Goal: Transaction & Acquisition: Obtain resource

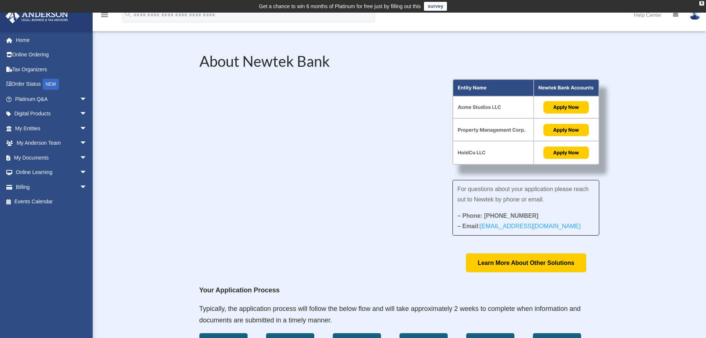
click at [21, 42] on link "Home" at bounding box center [51, 40] width 93 height 15
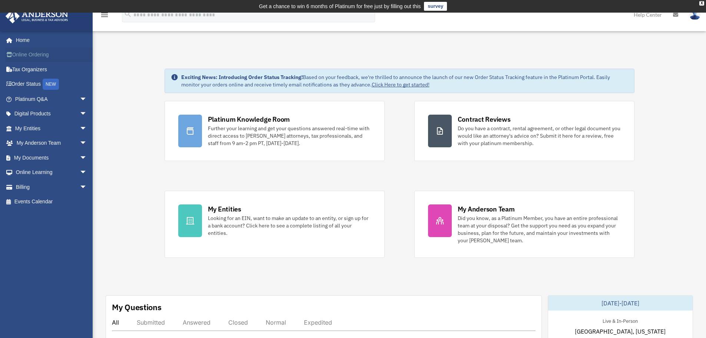
click at [27, 54] on link "Online Ordering" at bounding box center [51, 54] width 93 height 15
click at [36, 69] on link "Tax Organizers" at bounding box center [51, 69] width 93 height 15
click at [80, 98] on span "arrow_drop_down" at bounding box center [87, 99] width 15 height 15
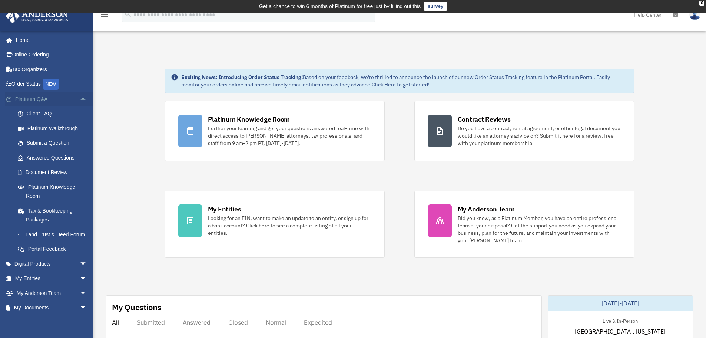
click at [80, 98] on span "arrow_drop_up" at bounding box center [87, 99] width 15 height 15
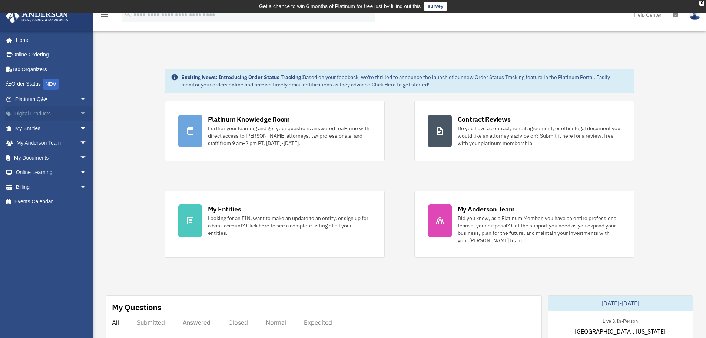
click at [80, 112] on span "arrow_drop_down" at bounding box center [87, 113] width 15 height 15
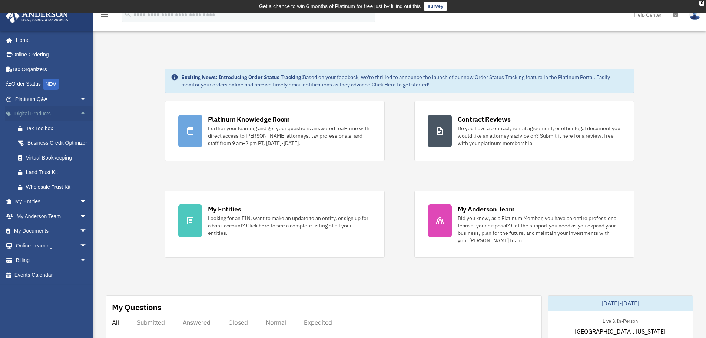
click at [80, 112] on span "arrow_drop_up" at bounding box center [87, 113] width 15 height 15
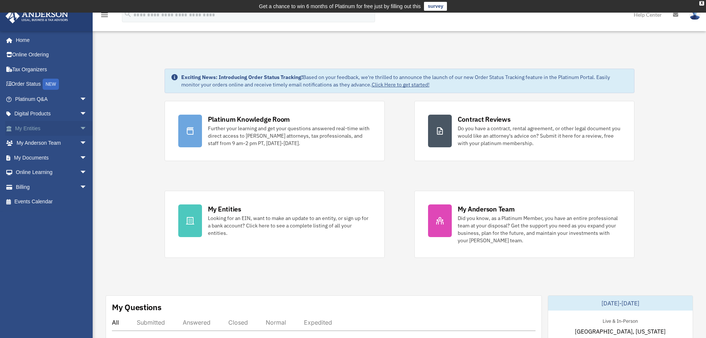
click at [80, 129] on span "arrow_drop_down" at bounding box center [87, 128] width 15 height 15
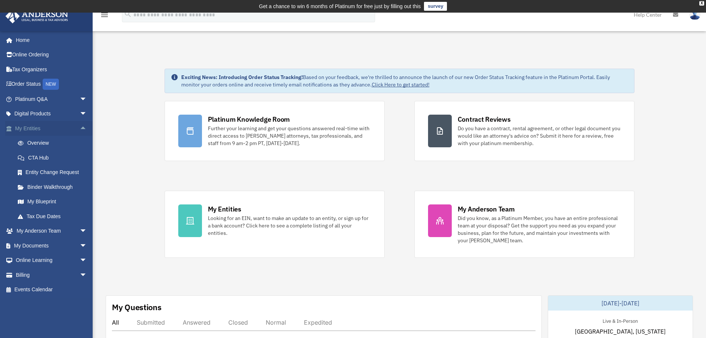
click at [80, 127] on span "arrow_drop_up" at bounding box center [87, 128] width 15 height 15
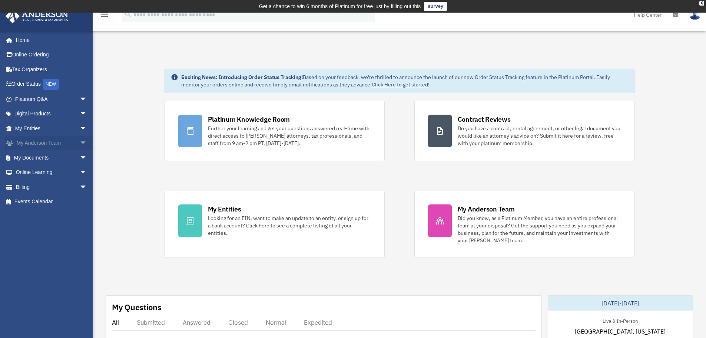
click at [80, 144] on span "arrow_drop_down" at bounding box center [87, 143] width 15 height 15
click at [80, 142] on span "arrow_drop_up" at bounding box center [87, 143] width 15 height 15
click at [80, 158] on span "arrow_drop_down" at bounding box center [87, 157] width 15 height 15
click at [80, 158] on span "arrow_drop_up" at bounding box center [87, 157] width 15 height 15
click at [80, 171] on span "arrow_drop_down" at bounding box center [87, 172] width 15 height 15
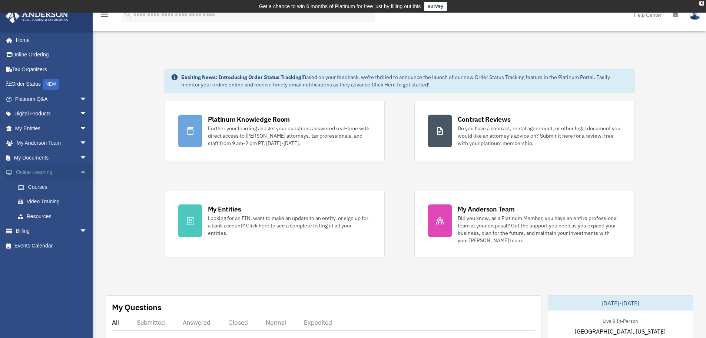
click at [80, 171] on span "arrow_drop_up" at bounding box center [87, 172] width 15 height 15
click at [80, 187] on span "arrow_drop_down" at bounding box center [87, 186] width 15 height 15
click at [80, 187] on span "arrow_drop_up" at bounding box center [87, 186] width 15 height 15
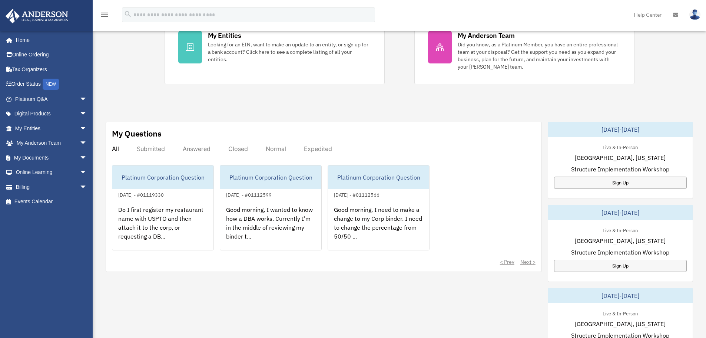
scroll to position [222, 0]
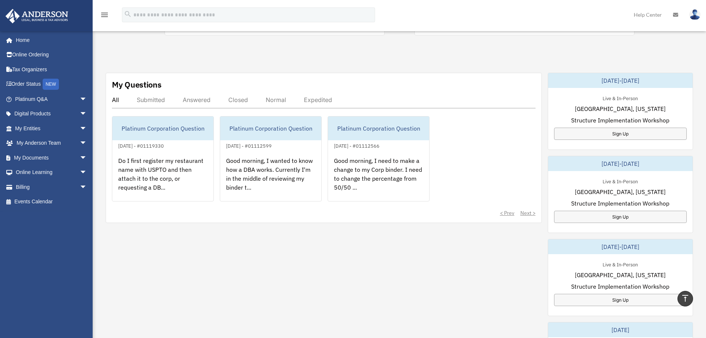
click at [196, 99] on div "Answered" at bounding box center [197, 99] width 28 height 7
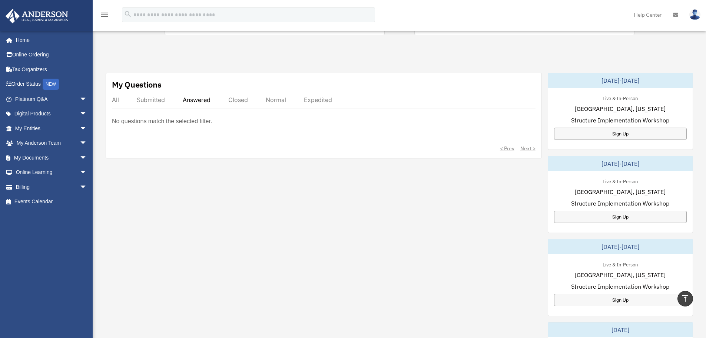
click at [235, 97] on div "Closed" at bounding box center [238, 99] width 20 height 7
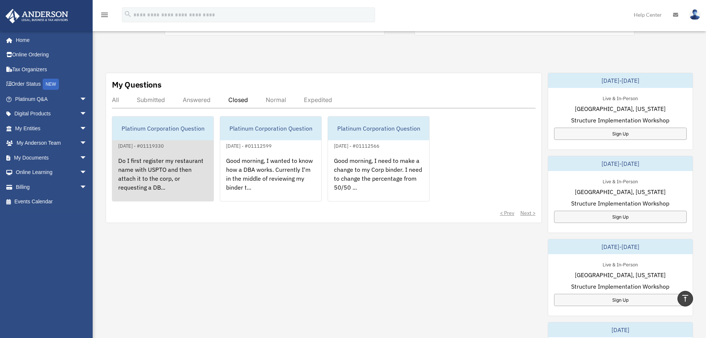
click at [171, 130] on div "Platinum Corporation Question" at bounding box center [162, 128] width 101 height 24
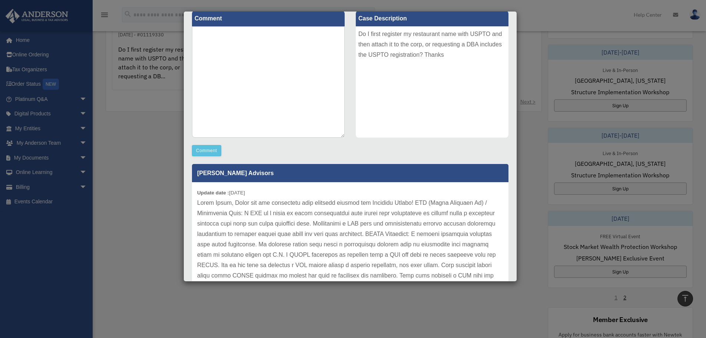
scroll to position [0, 0]
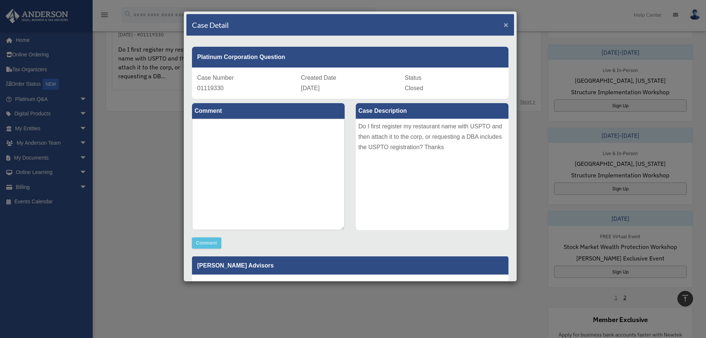
click at [504, 24] on span "×" at bounding box center [506, 24] width 5 height 9
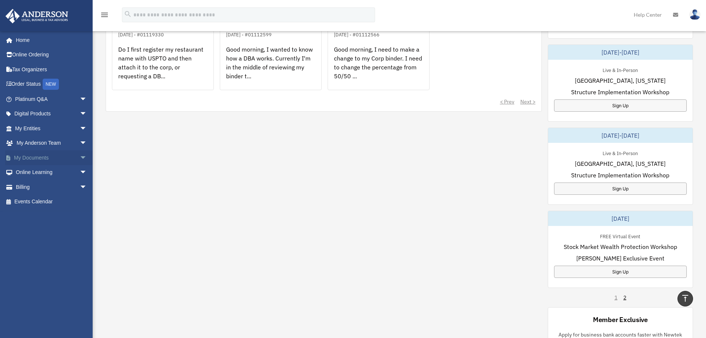
click at [80, 156] on span "arrow_drop_down" at bounding box center [87, 157] width 15 height 15
click at [33, 171] on link "Box" at bounding box center [54, 172] width 88 height 15
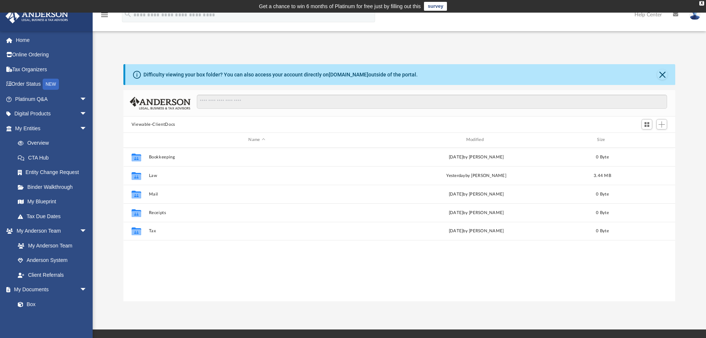
scroll to position [163, 546]
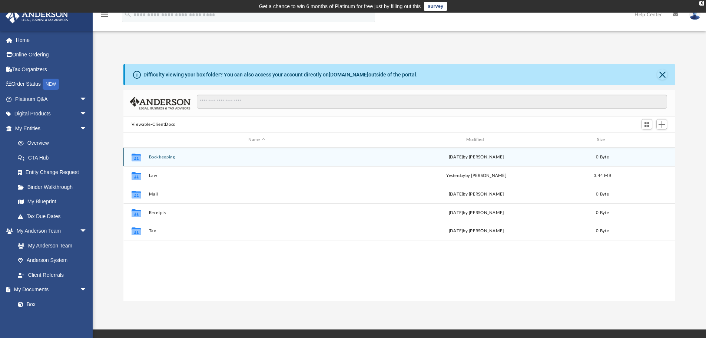
click at [165, 156] on button "Bookkeeping" at bounding box center [257, 156] width 216 height 5
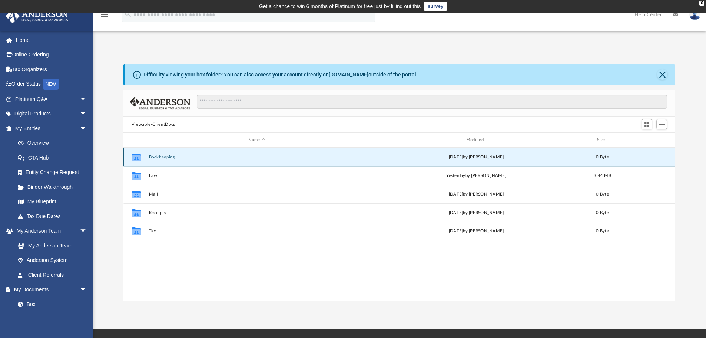
click at [165, 156] on button "Bookkeeping" at bounding box center [257, 156] width 216 height 5
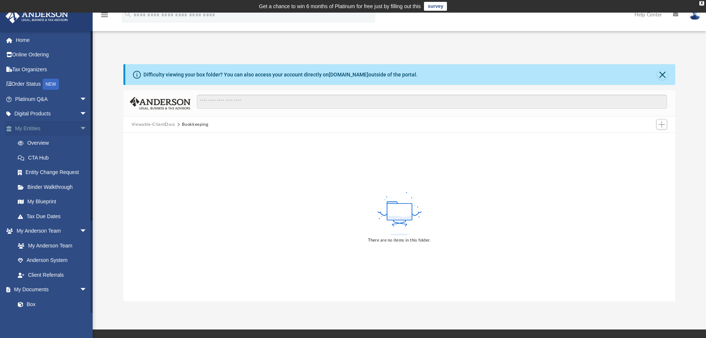
click at [80, 127] on span "arrow_drop_down" at bounding box center [87, 128] width 15 height 15
click at [56, 158] on link "My Anderson Team" at bounding box center [54, 157] width 88 height 15
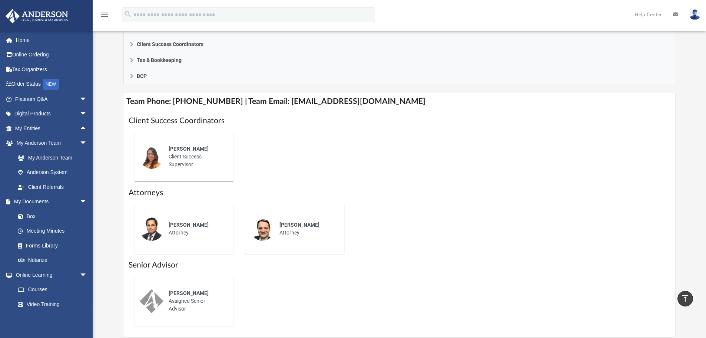
scroll to position [111, 0]
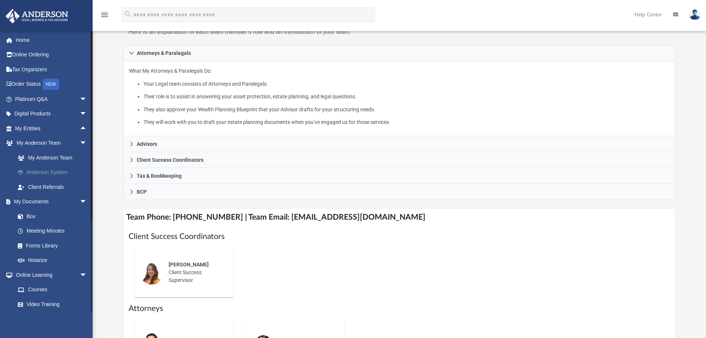
click at [39, 170] on link "Anderson System" at bounding box center [54, 172] width 88 height 15
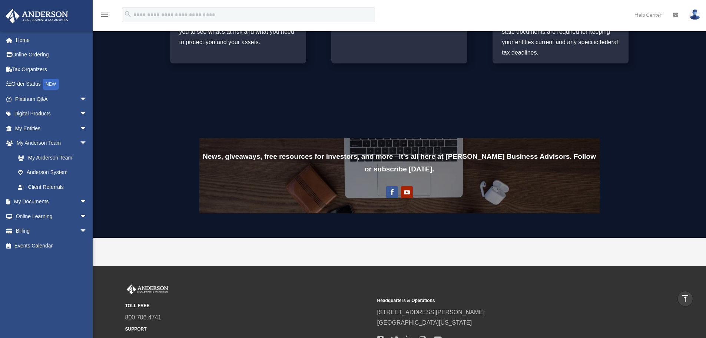
scroll to position [579, 0]
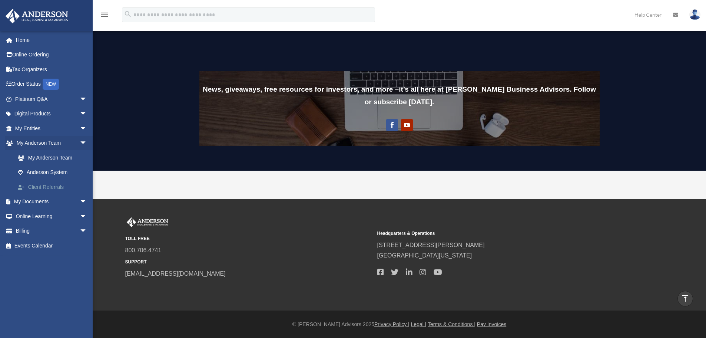
click at [53, 186] on link "Client Referrals" at bounding box center [54, 186] width 88 height 15
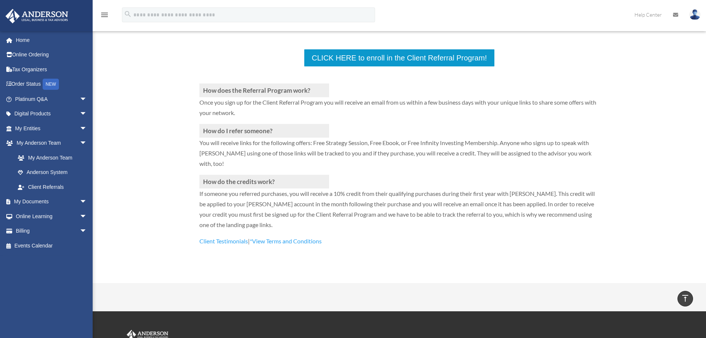
scroll to position [111, 0]
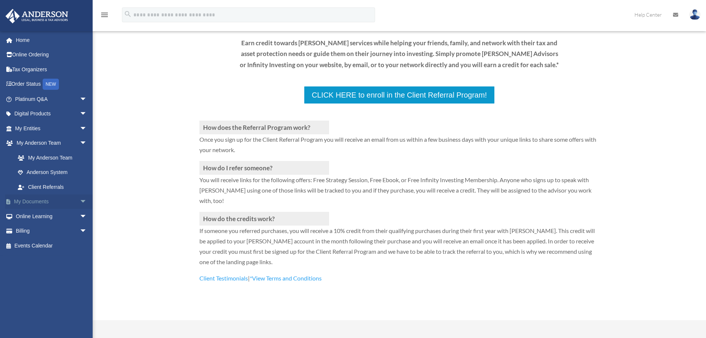
click at [80, 202] on span "arrow_drop_down" at bounding box center [87, 201] width 15 height 15
click at [80, 202] on span "arrow_drop_up" at bounding box center [87, 201] width 15 height 15
click at [80, 215] on span "arrow_drop_down" at bounding box center [87, 216] width 15 height 15
click at [40, 260] on link "Resources" at bounding box center [54, 260] width 88 height 15
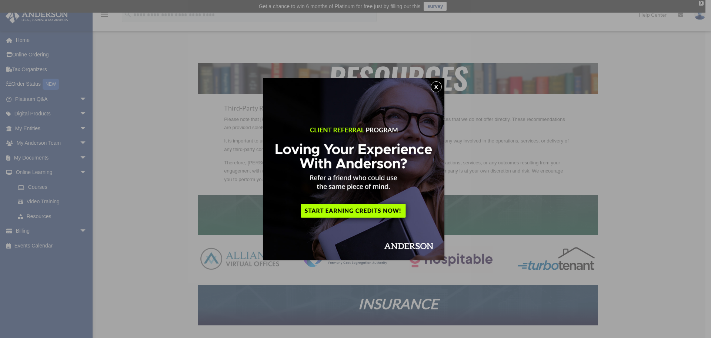
click at [439, 87] on button "x" at bounding box center [436, 86] width 11 height 11
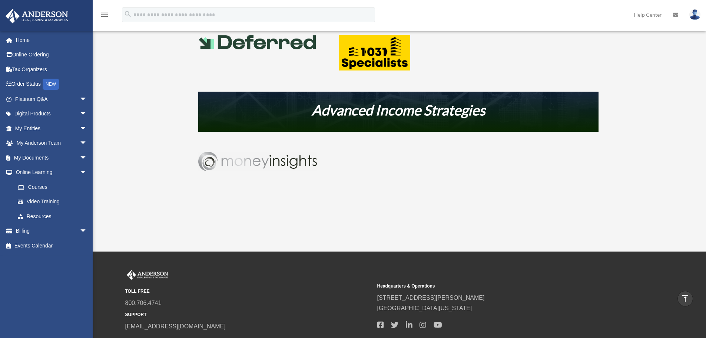
scroll to position [445, 0]
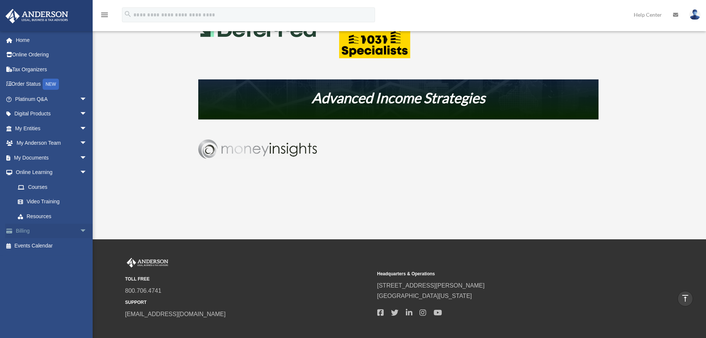
click at [80, 229] on span "arrow_drop_down" at bounding box center [87, 230] width 15 height 15
click at [40, 243] on link "$ Open Invoices" at bounding box center [54, 245] width 88 height 15
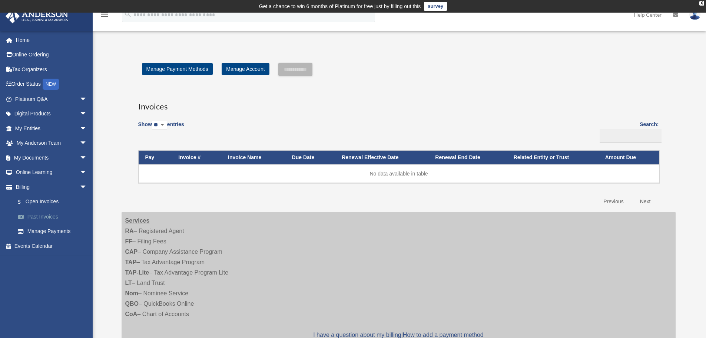
click at [43, 215] on link "Past Invoices" at bounding box center [54, 216] width 88 height 15
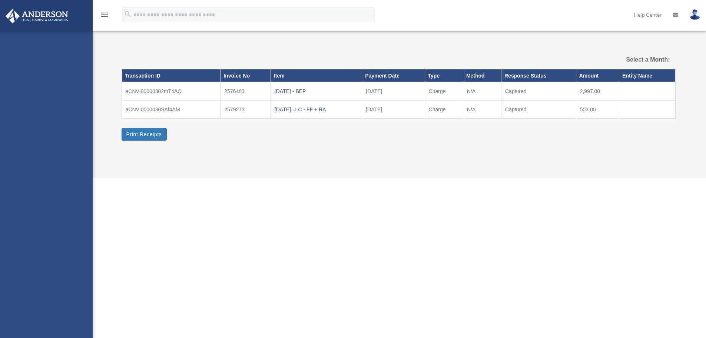
select select
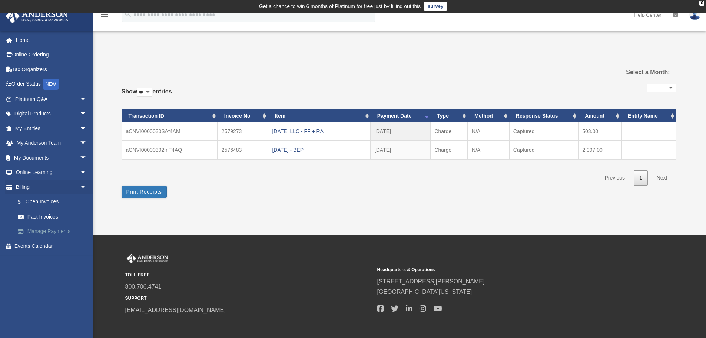
click at [56, 231] on link "Manage Payments" at bounding box center [54, 231] width 88 height 15
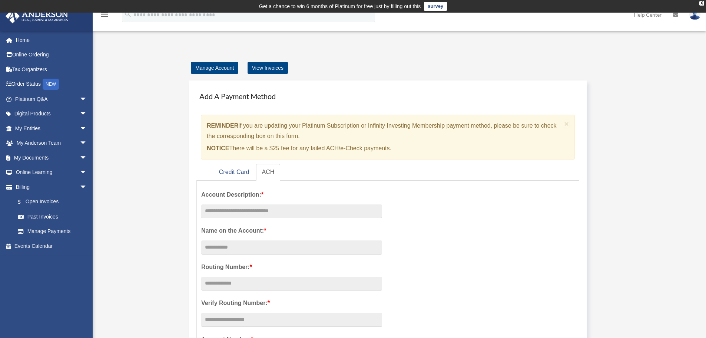
click at [80, 127] on span "arrow_drop_down" at bounding box center [87, 128] width 15 height 15
click at [47, 186] on link "Binder Walkthrough" at bounding box center [54, 186] width 88 height 15
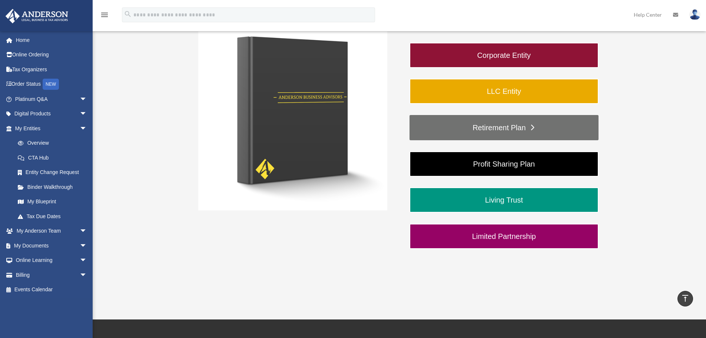
scroll to position [150, 0]
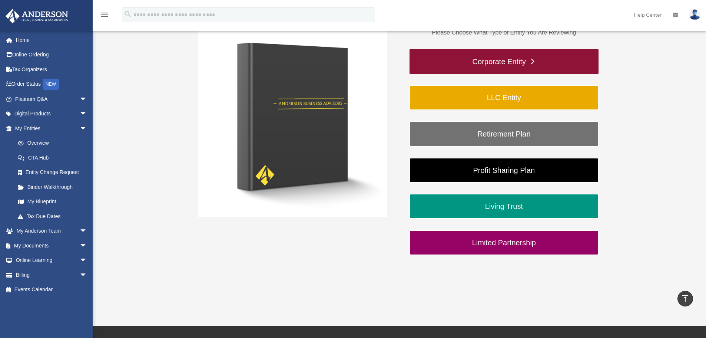
click at [493, 63] on link "Corporate Entity" at bounding box center [503, 61] width 189 height 25
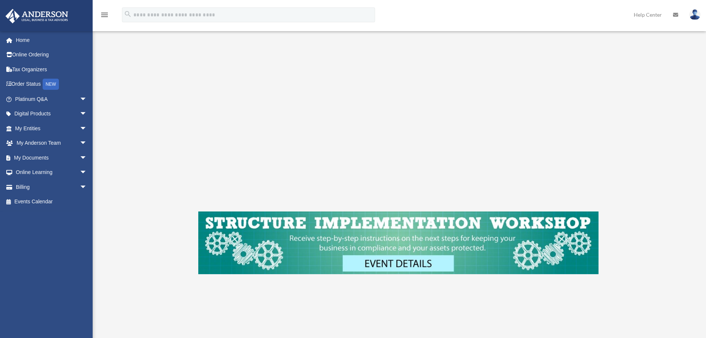
scroll to position [185, 0]
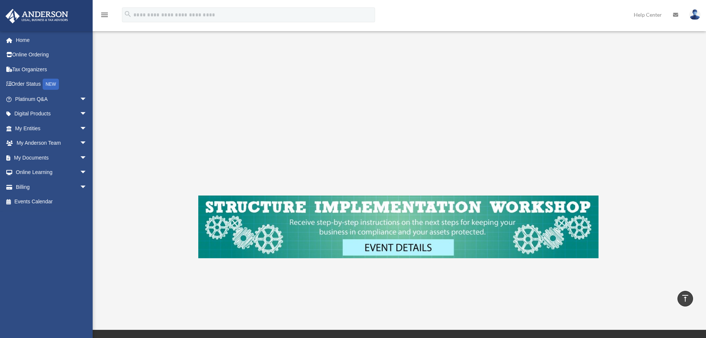
click at [393, 249] on img at bounding box center [398, 226] width 400 height 63
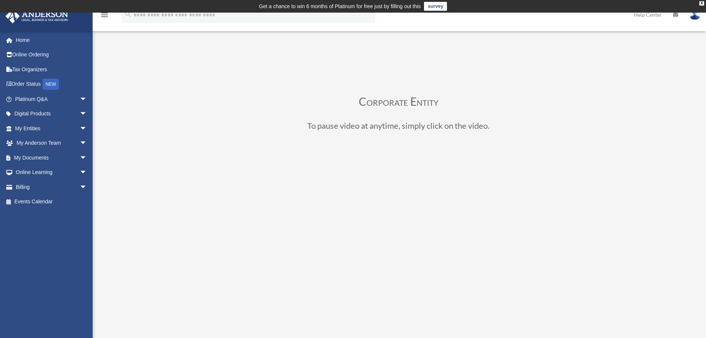
click at [24, 16] on img at bounding box center [36, 16] width 67 height 14
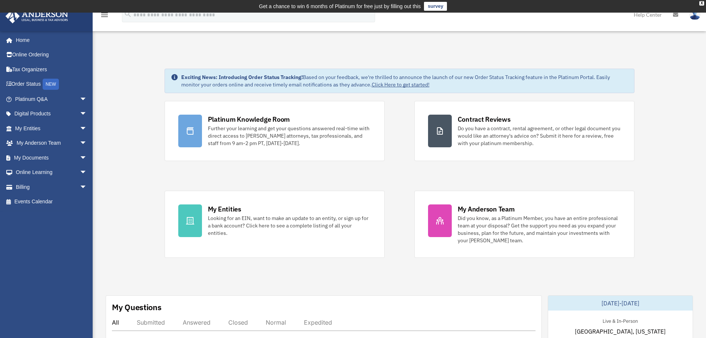
click at [104, 14] on icon "menu" at bounding box center [104, 14] width 9 height 9
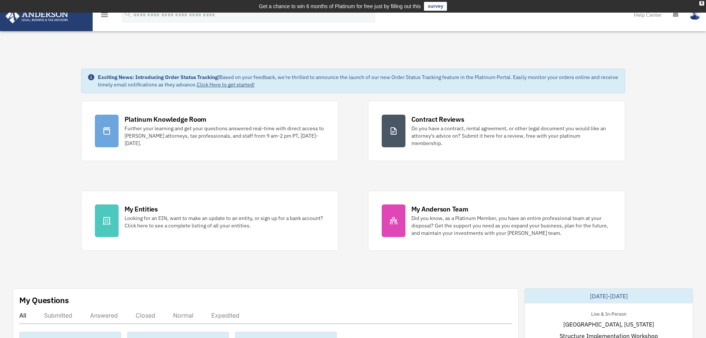
click at [104, 14] on icon "menu" at bounding box center [104, 14] width 9 height 9
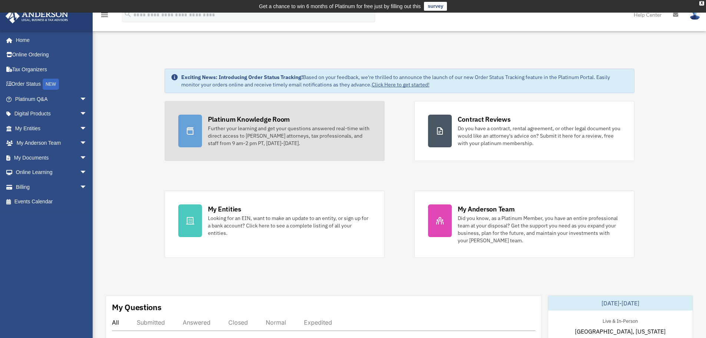
click at [204, 129] on link "Platinum Knowledge Room Further your learning and get your questions answered r…" at bounding box center [274, 131] width 220 height 60
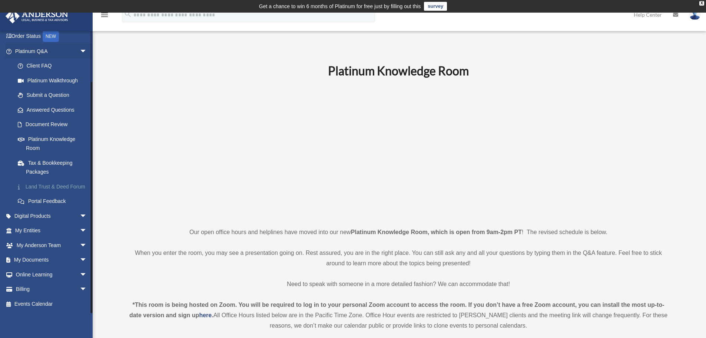
scroll to position [57, 0]
click at [80, 215] on span "arrow_drop_down" at bounding box center [87, 215] width 15 height 15
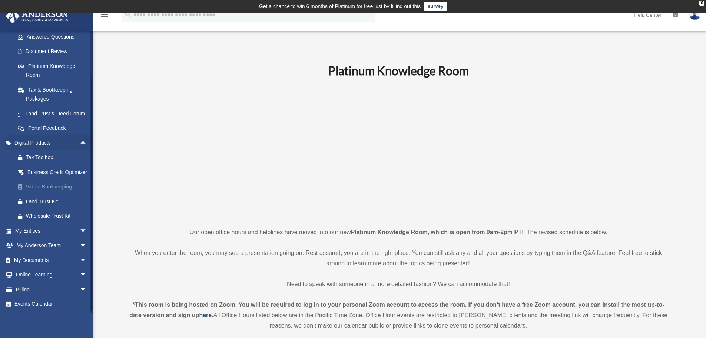
scroll to position [131, 0]
click at [44, 171] on div "Business Credit Optimizer" at bounding box center [57, 171] width 63 height 9
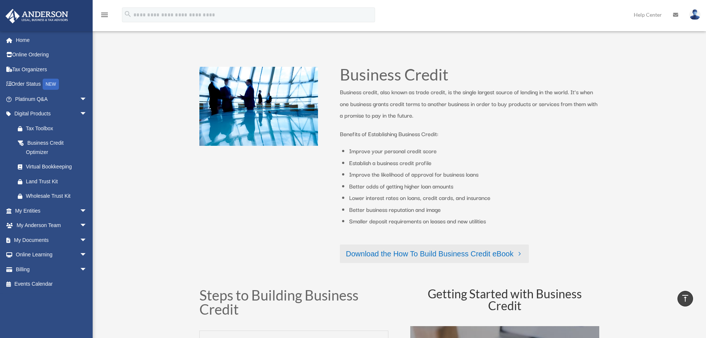
scroll to position [86, 0]
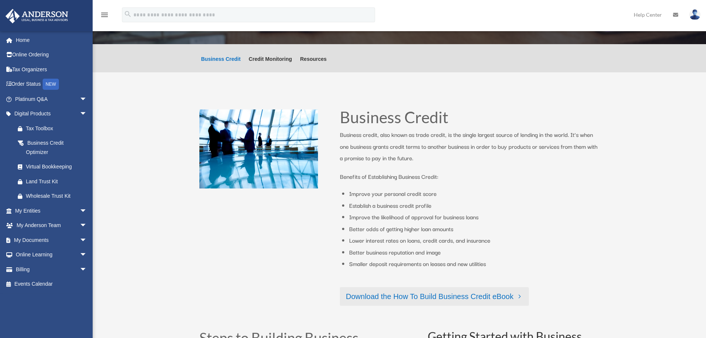
click at [441, 298] on link "Download the How To Build Business Credit eBook" at bounding box center [434, 296] width 189 height 19
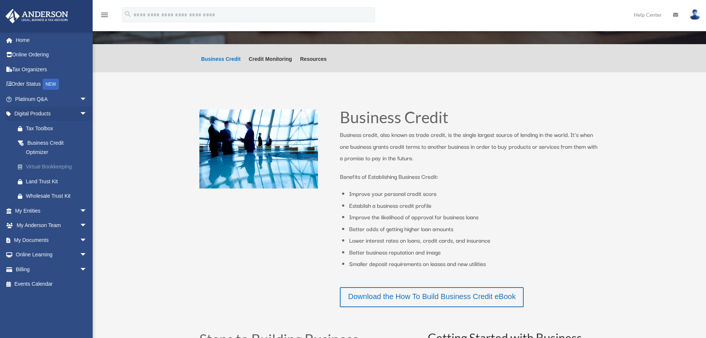
click at [45, 166] on div "Virtual Bookkeeping" at bounding box center [57, 166] width 63 height 9
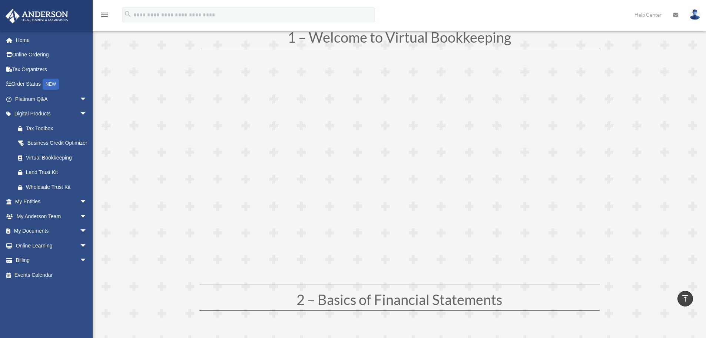
scroll to position [111, 0]
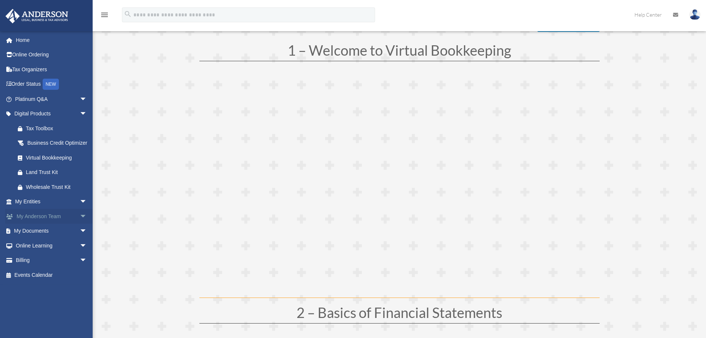
click at [80, 222] on span "arrow_drop_down" at bounding box center [87, 216] width 15 height 15
click at [68, 238] on link "My Anderson Team" at bounding box center [54, 230] width 88 height 15
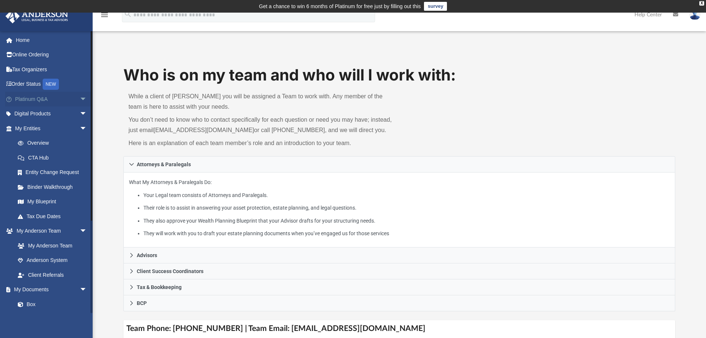
click at [80, 98] on span "arrow_drop_down" at bounding box center [87, 99] width 15 height 15
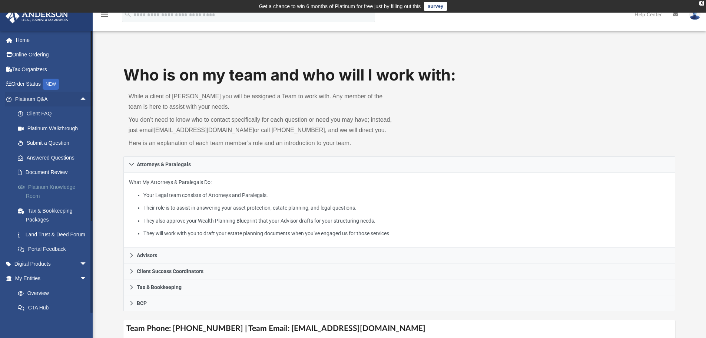
click at [55, 186] on link "Platinum Knowledge Room" at bounding box center [54, 191] width 88 height 24
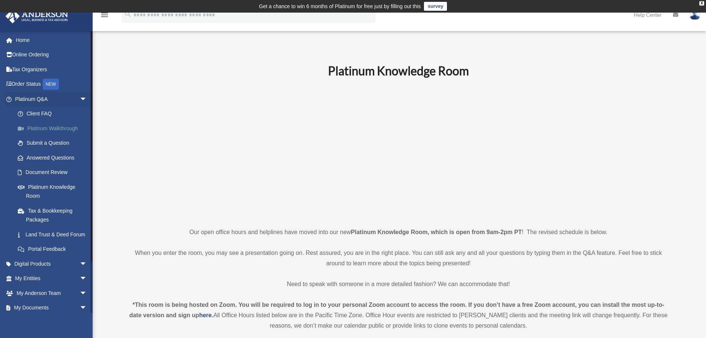
click at [55, 129] on link "Platinum Walkthrough" at bounding box center [54, 128] width 88 height 15
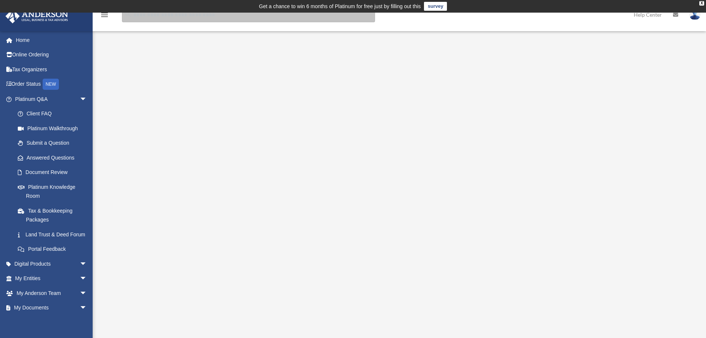
click at [144, 18] on input "search" at bounding box center [248, 14] width 253 height 15
type input "******"
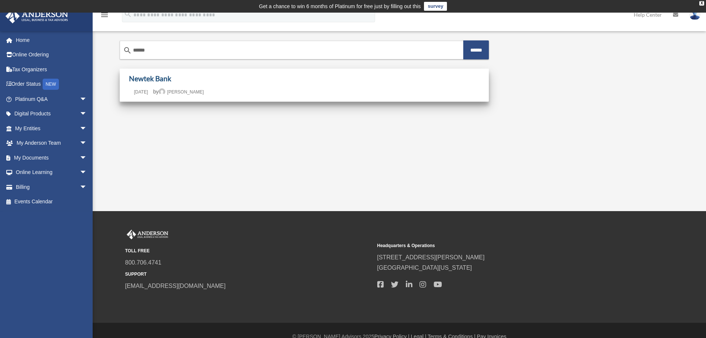
click at [159, 77] on link "Newtek Bank" at bounding box center [150, 78] width 42 height 9
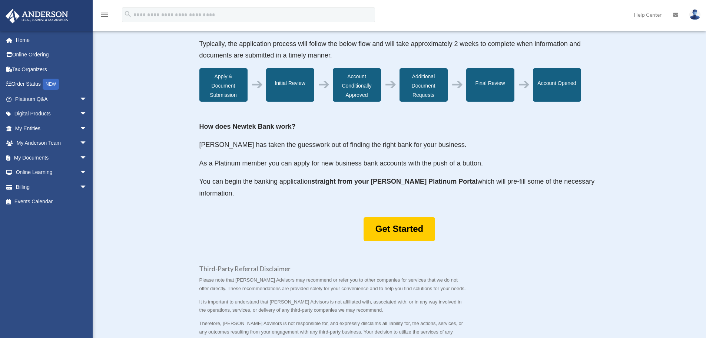
scroll to position [296, 0]
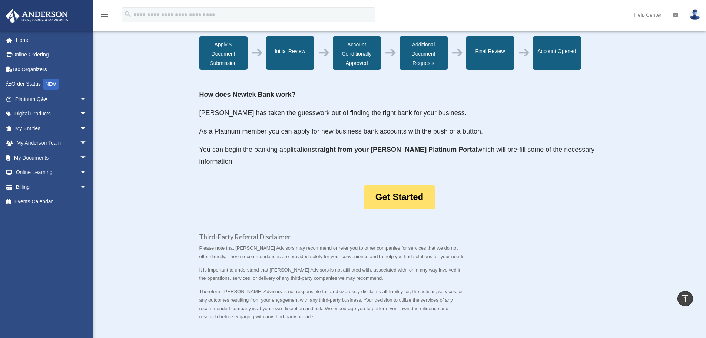
click at [395, 199] on link "Get Started" at bounding box center [399, 197] width 72 height 24
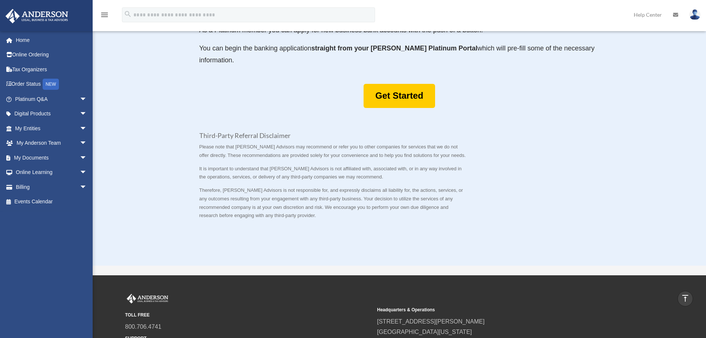
scroll to position [252, 0]
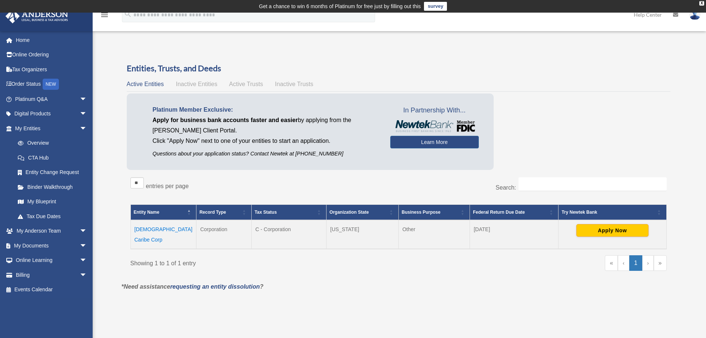
click at [462, 212] on span "\a Business Purpose: Activate to sort" at bounding box center [463, 212] width 4 height 15
click at [607, 229] on button "Apply Now" at bounding box center [612, 230] width 72 height 13
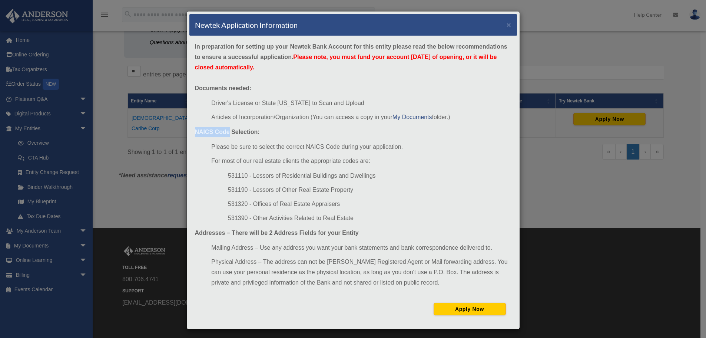
drag, startPoint x: 193, startPoint y: 130, endPoint x: 226, endPoint y: 132, distance: 33.0
click at [226, 132] on strong "NAICS Code Selection:" at bounding box center [227, 132] width 65 height 6
copy strong "NAICS Code"
click at [525, 215] on div "Newtek Application Information × In preparation for setting up your Newtek Bank…" at bounding box center [353, 169] width 706 height 338
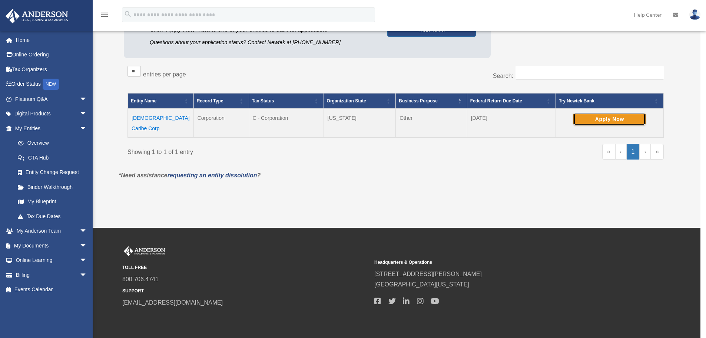
click at [573, 113] on button "Apply Now" at bounding box center [609, 119] width 72 height 13
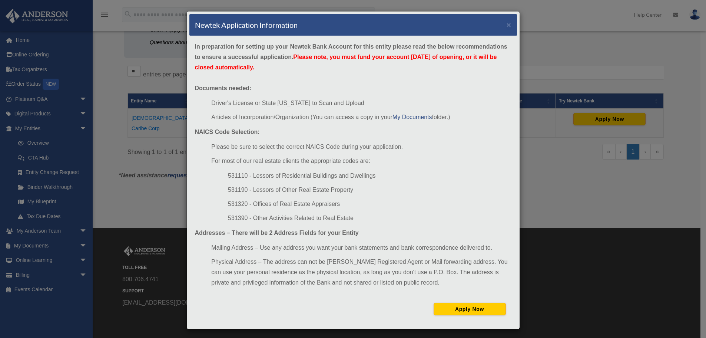
scroll to position [132, 0]
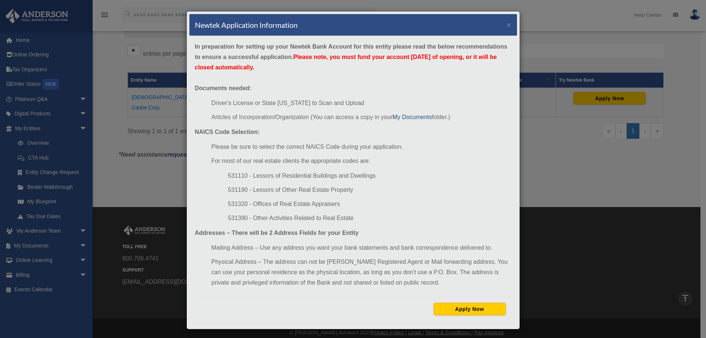
click at [409, 117] on link "My Documents" at bounding box center [412, 117] width 40 height 6
click at [545, 160] on div "Newtek Application Information × In preparation for setting up your Newtek Bank…" at bounding box center [353, 169] width 706 height 338
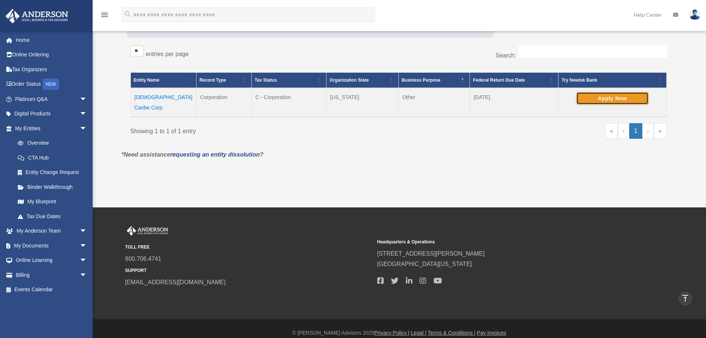
click at [611, 97] on button "Apply Now" at bounding box center [612, 98] width 72 height 13
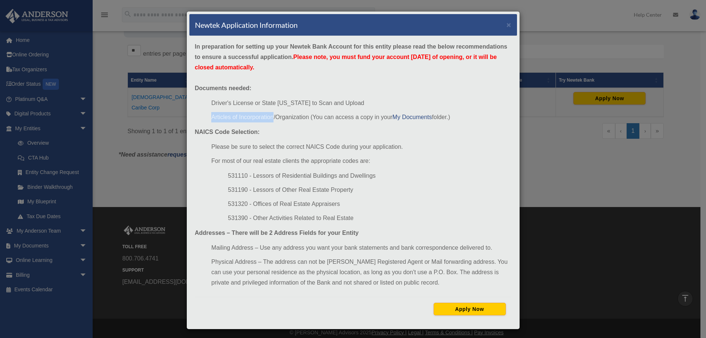
drag, startPoint x: 210, startPoint y: 116, endPoint x: 271, endPoint y: 119, distance: 60.4
click at [271, 119] on li "Articles of Incorporation/Organization (You can access a copy in your My Docume…" at bounding box center [361, 117] width 300 height 10
copy li "Articles of Incorporation"
click at [535, 24] on div "Newtek Application Information × In preparation for setting up your Newtek Bank…" at bounding box center [353, 169] width 706 height 338
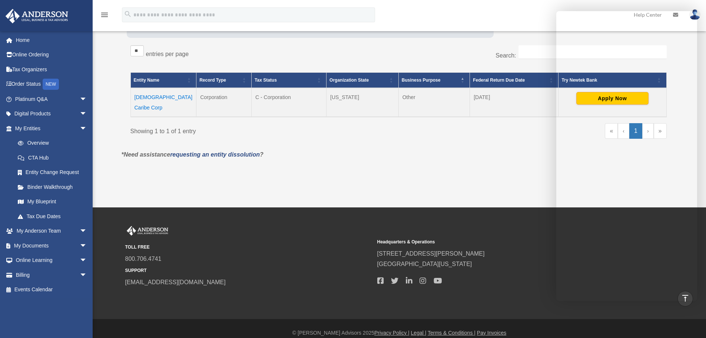
click at [517, 153] on div "Do you really want to log out? Yes No Entities, Trusts, and Deeds Active Entiti…" at bounding box center [398, 51] width 565 height 240
click at [506, 153] on div "Do you really want to log out? Yes No Entities, Trusts, and Deeds Active Entiti…" at bounding box center [398, 51] width 565 height 240
click at [458, 55] on div "Search:" at bounding box center [535, 55] width 263 height 21
click at [422, 160] on div "Do you really want to log out? Yes No Entities, Trusts, and Deeds Active Entiti…" at bounding box center [398, 51] width 565 height 240
click at [20, 40] on link "Home" at bounding box center [51, 40] width 93 height 15
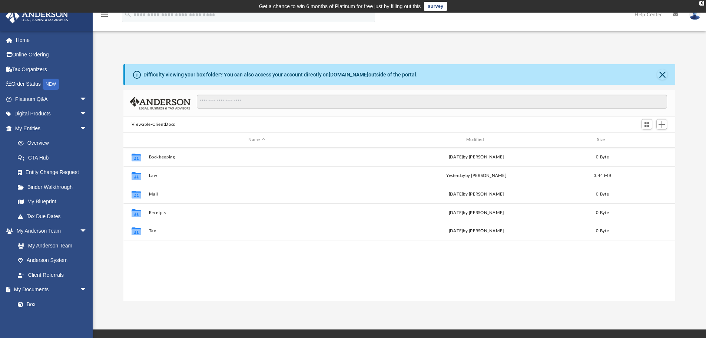
scroll to position [163, 546]
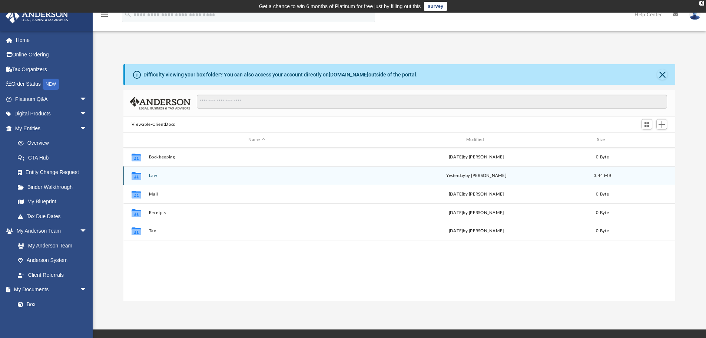
click at [177, 178] on div "Collaborated Folder Law [DATE] by [PERSON_NAME] 3.44 MB" at bounding box center [399, 175] width 552 height 19
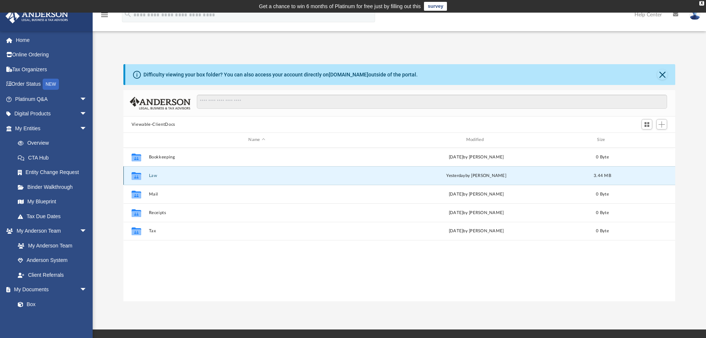
click at [152, 175] on button "Law" at bounding box center [257, 175] width 216 height 5
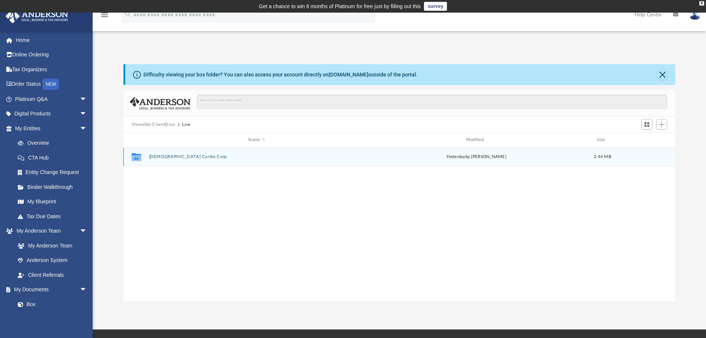
click at [168, 157] on button "[DEMOGRAPHIC_DATA] Caribe Corp" at bounding box center [257, 156] width 216 height 5
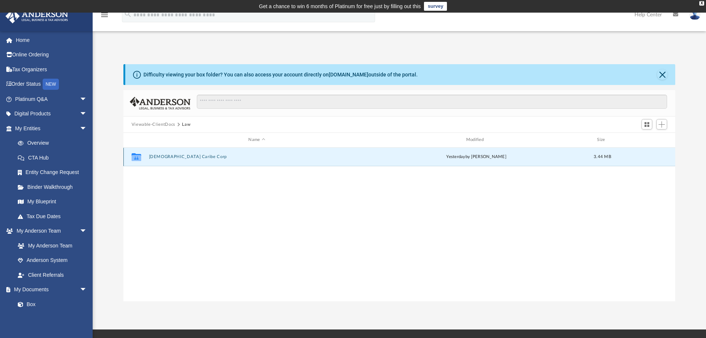
click at [168, 157] on button "[DEMOGRAPHIC_DATA] Caribe Corp" at bounding box center [257, 156] width 216 height 5
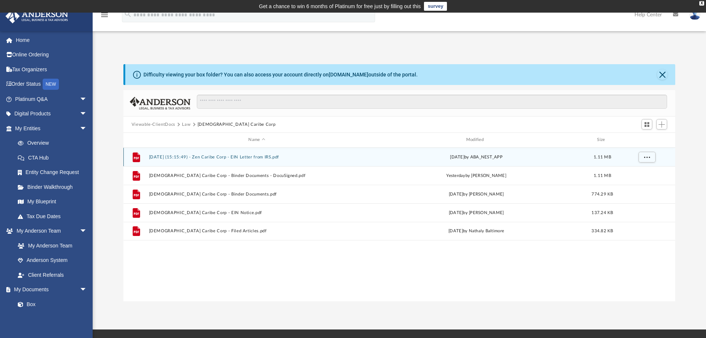
click at [217, 157] on button "2025.09.15 (15:15:49) - Zen Caribe Corp - EIN Letter from IRS.pdf" at bounding box center [257, 156] width 216 height 5
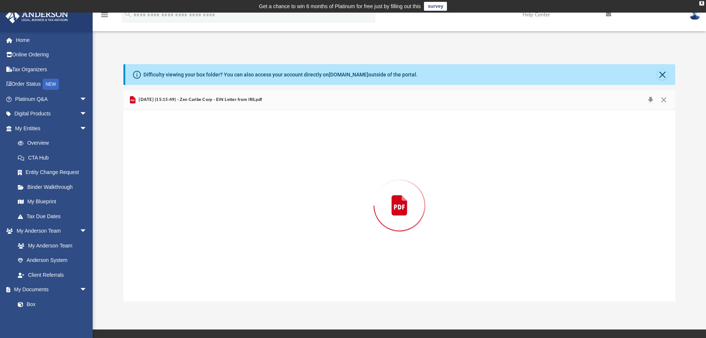
click at [217, 157] on div "Preview" at bounding box center [399, 205] width 552 height 191
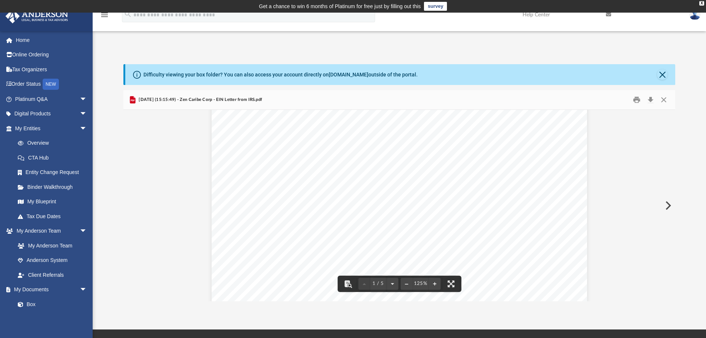
scroll to position [0, 0]
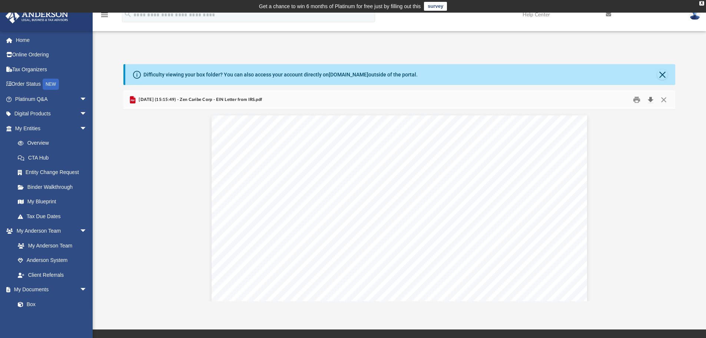
click at [649, 100] on button "Download" at bounding box center [650, 99] width 13 height 11
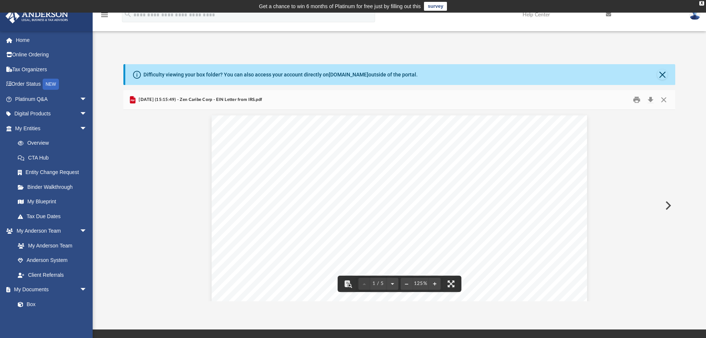
click at [662, 76] on button "Close" at bounding box center [662, 74] width 10 height 10
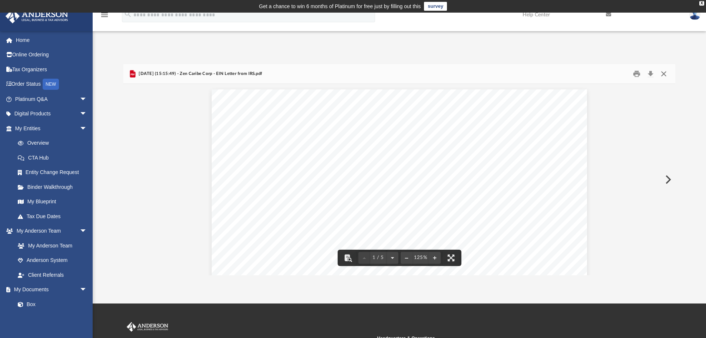
click at [665, 75] on button "Close" at bounding box center [663, 73] width 13 height 11
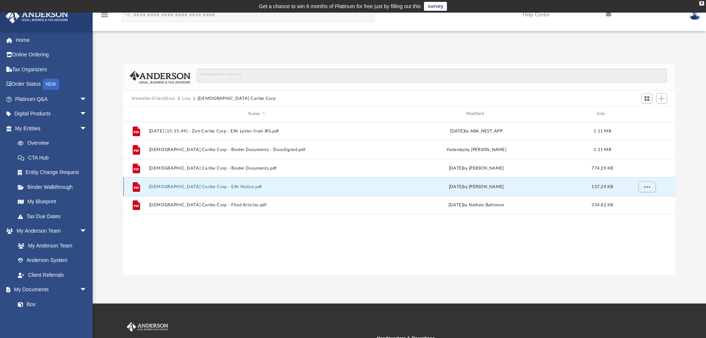
click at [201, 189] on button "Zen Caribe Corp - EIN Notice.pdf" at bounding box center [257, 186] width 216 height 5
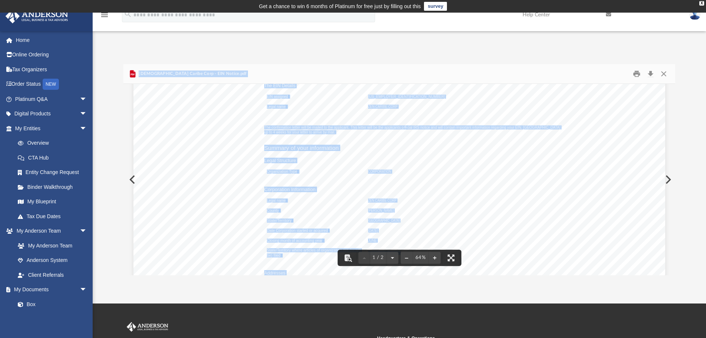
scroll to position [259, 0]
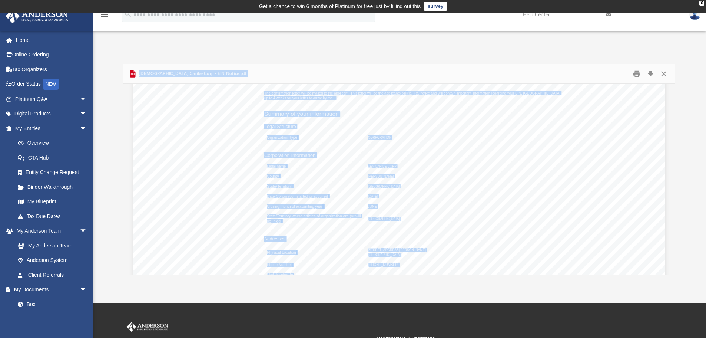
click at [213, 182] on div "An o ﬀ icial website of the United States Government Here's how you know Help E…" at bounding box center [399, 206] width 532 height 752
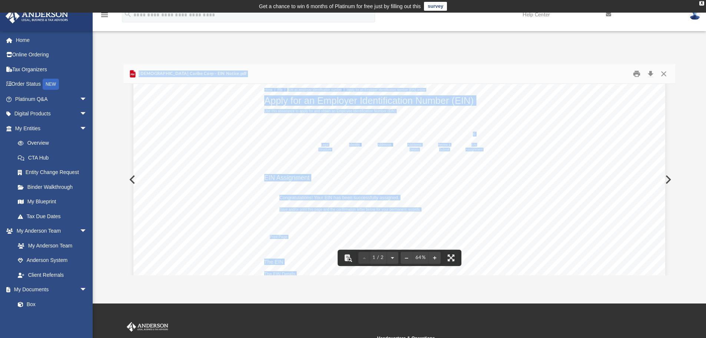
scroll to position [0, 0]
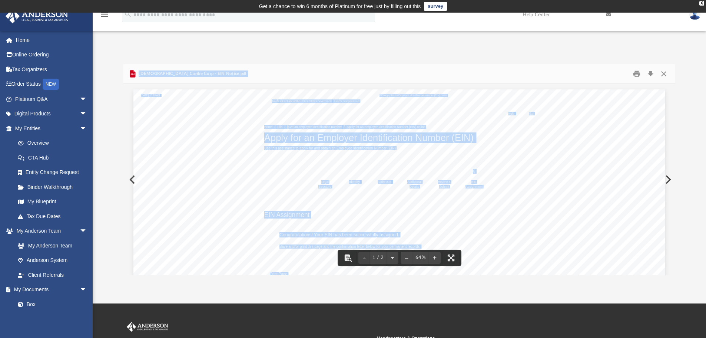
click at [665, 74] on button "Close" at bounding box center [663, 73] width 13 height 11
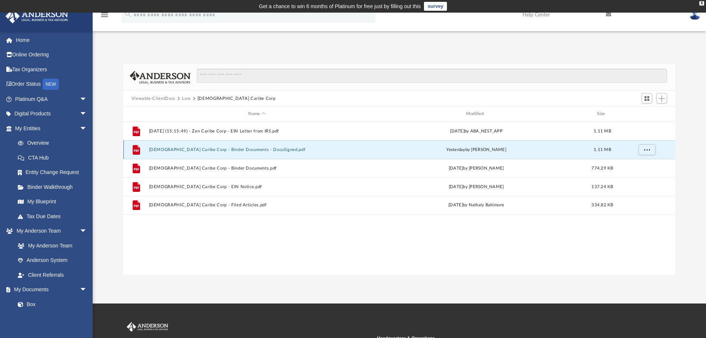
click at [208, 148] on button "Zen Caribe Corp - Binder Documents - DocuSigned.pdf" at bounding box center [257, 149] width 216 height 5
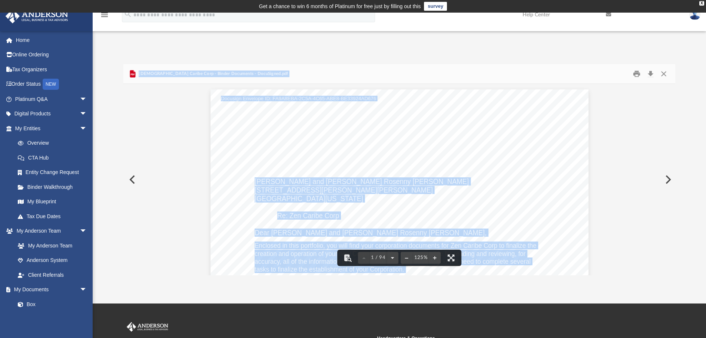
click at [460, 175] on div "Dario Diaz and Maria Rosenny Diaz 17118 Ginger Fields Lane Tomball, Texas 77377…" at bounding box center [399, 333] width 378 height 489
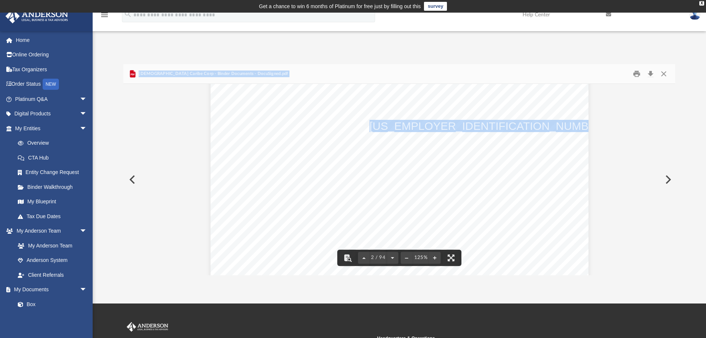
scroll to position [519, 0]
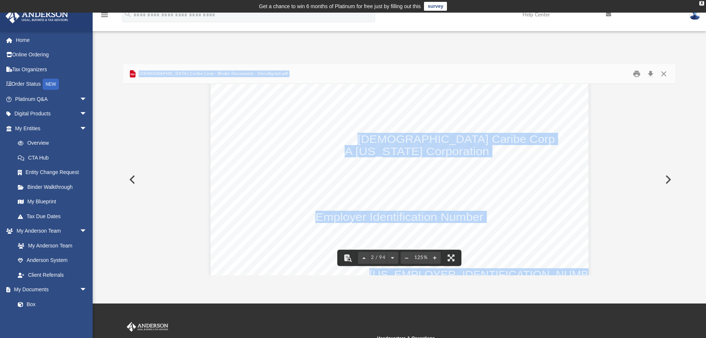
click at [495, 187] on div "Zen Caribe Corp A Texas Corporation Employer Identification Number 39-4157786 D…" at bounding box center [399, 315] width 378 height 489
click at [512, 206] on div "Zen Caribe Corp A Texas Corporation Employer Identification Number 39-4157786 D…" at bounding box center [399, 315] width 378 height 489
click at [513, 211] on div "Zen Caribe Corp A Texas Corporation Employer Identification Number 39-4157786 D…" at bounding box center [399, 315] width 378 height 489
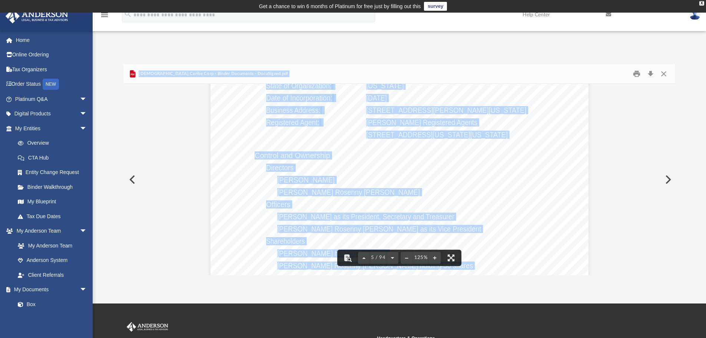
scroll to position [2112, 0]
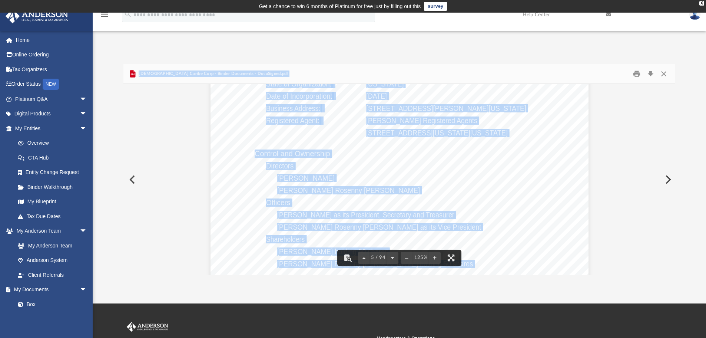
click at [380, 183] on div "Overview of Zen Caribe Corp Entity Formation Information State of Organization:…" at bounding box center [399, 222] width 378 height 489
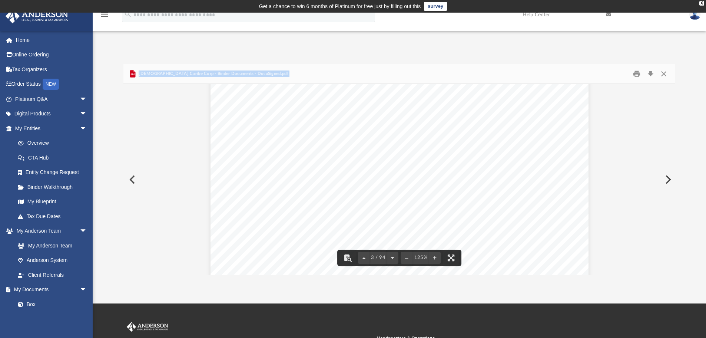
scroll to position [1186, 0]
click at [406, 195] on div "Page 3" at bounding box center [399, 148] width 378 height 489
click at [241, 72] on span "[DEMOGRAPHIC_DATA] Caribe Corp - Binder Documents - DocuSigned.pdf" at bounding box center [212, 73] width 151 height 7
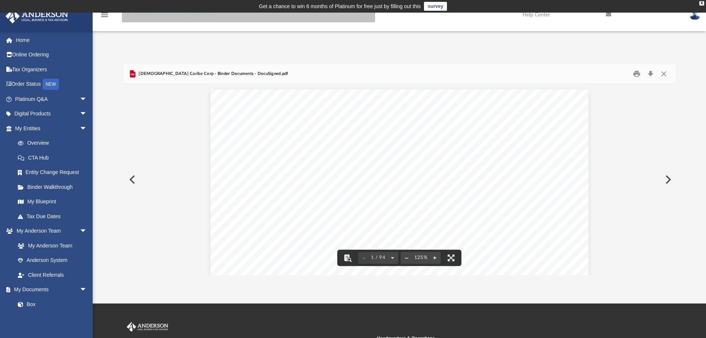
click at [154, 18] on input "search" at bounding box center [248, 14] width 253 height 15
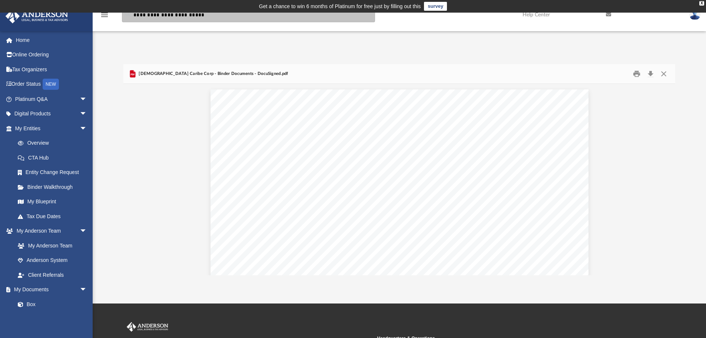
type input "**********"
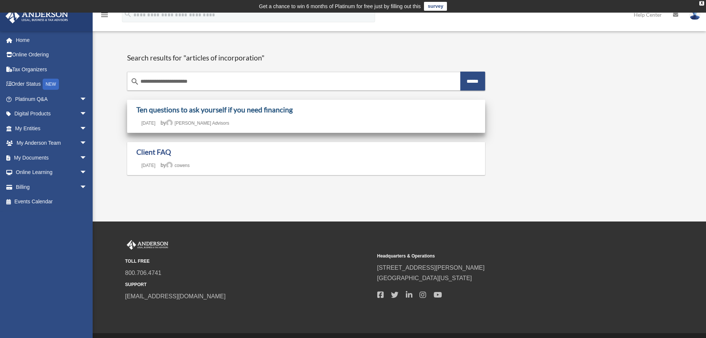
click at [236, 110] on link "Ten questions to ask yourself if you need financing" at bounding box center [214, 109] width 156 height 9
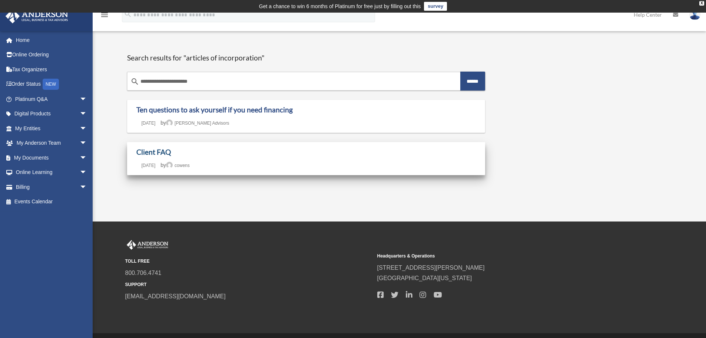
click at [147, 152] on link "Client FAQ" at bounding box center [153, 151] width 34 height 9
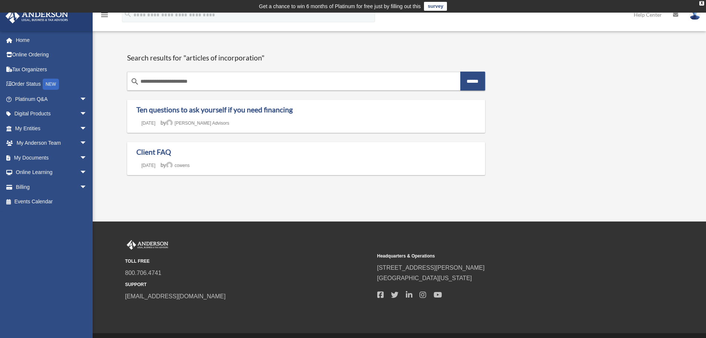
drag, startPoint x: 591, startPoint y: 145, endPoint x: 615, endPoint y: 245, distance: 102.6
click at [591, 145] on div "**********" at bounding box center [399, 118] width 554 height 149
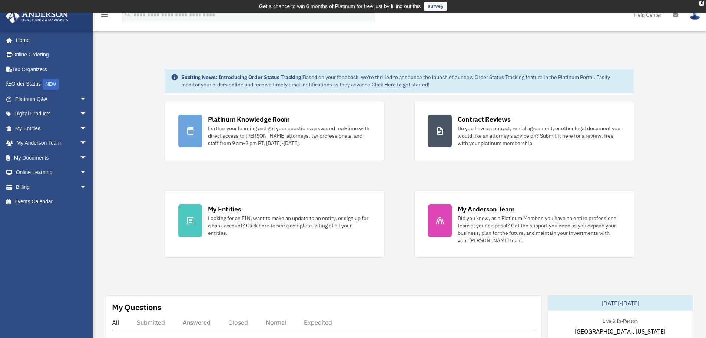
click at [694, 15] on img at bounding box center [694, 14] width 11 height 11
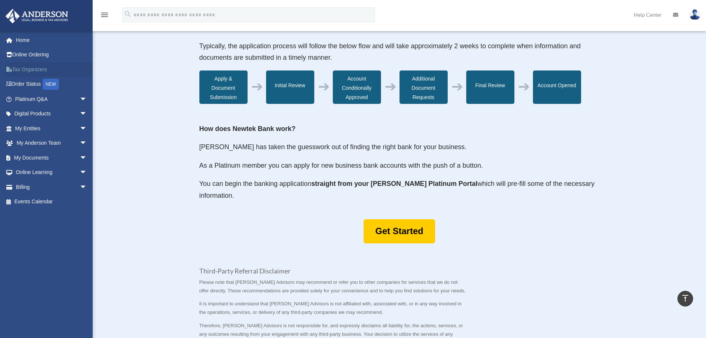
scroll to position [264, 0]
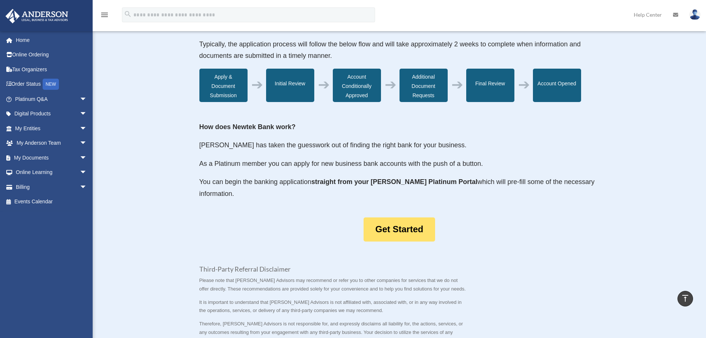
click at [397, 233] on link "Get Started" at bounding box center [399, 229] width 72 height 24
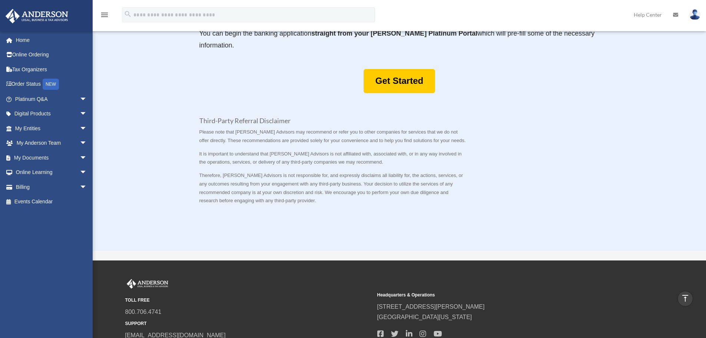
scroll to position [412, 0]
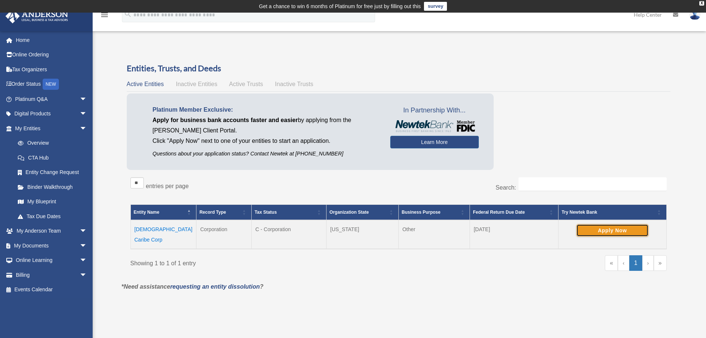
click at [603, 226] on button "Apply Now" at bounding box center [612, 230] width 72 height 13
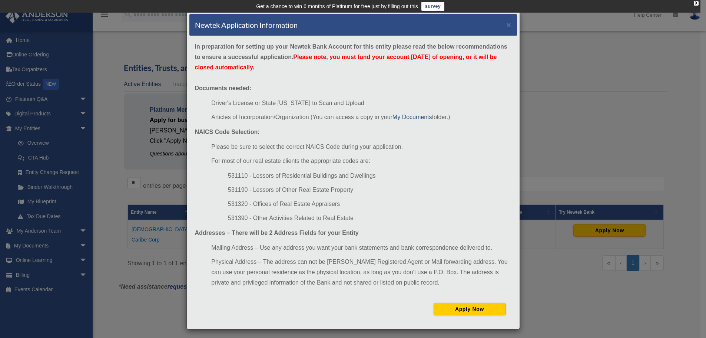
click at [401, 117] on link "My Documents" at bounding box center [412, 117] width 40 height 6
drag, startPoint x: 209, startPoint y: 115, endPoint x: 270, endPoint y: 114, distance: 60.8
click at [270, 114] on li "Articles of Incorporation/Organization (You can access a copy in your My Docume…" at bounding box center [361, 117] width 300 height 10
copy li "Articles of Incorporation"
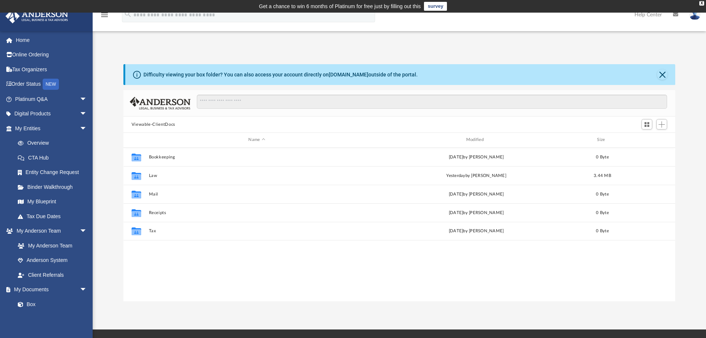
scroll to position [163, 546]
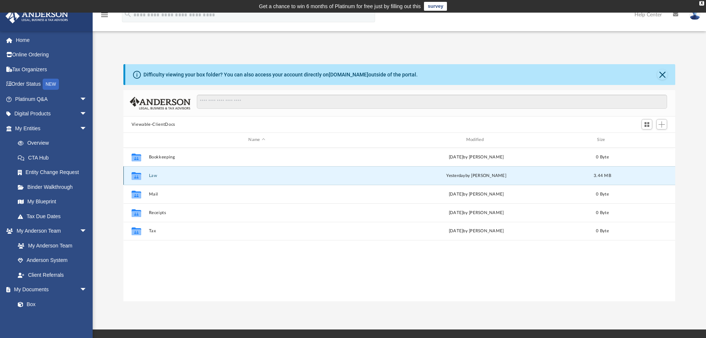
click at [151, 175] on button "Law" at bounding box center [257, 175] width 216 height 5
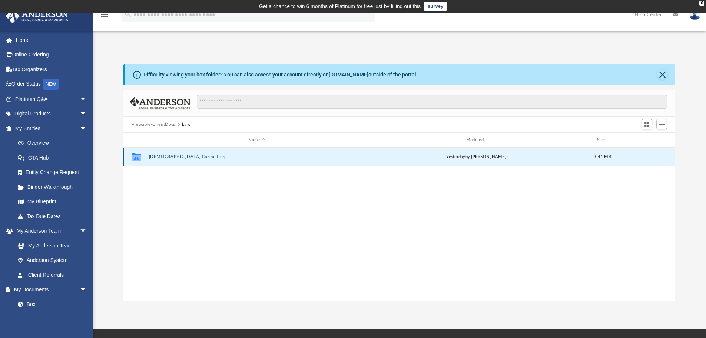
click at [160, 157] on button "[DEMOGRAPHIC_DATA] Caribe Corp" at bounding box center [257, 156] width 216 height 5
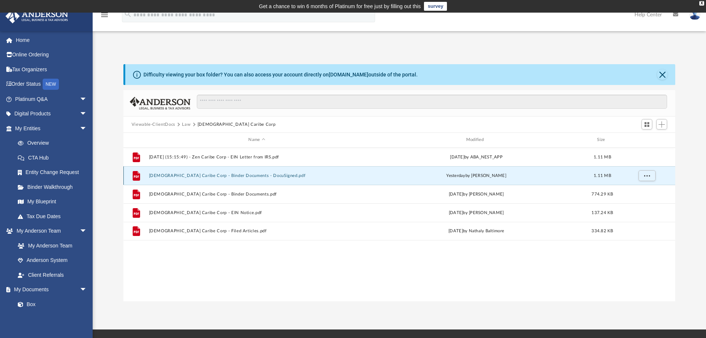
click at [210, 175] on button "[DEMOGRAPHIC_DATA] Caribe Corp - Binder Documents - DocuSigned.pdf" at bounding box center [257, 175] width 216 height 5
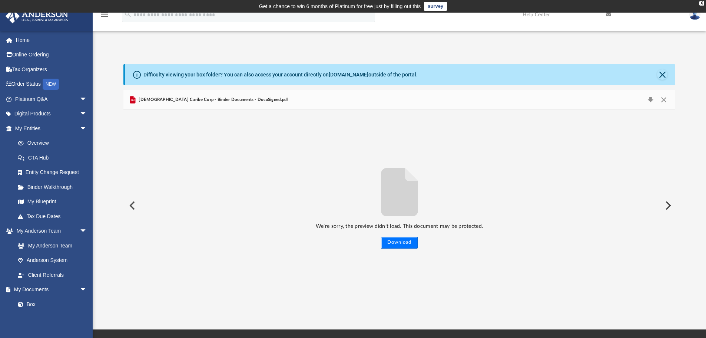
click at [396, 242] on button "Download" at bounding box center [399, 242] width 37 height 12
click at [144, 99] on span "[DEMOGRAPHIC_DATA] Caribe Corp - Binder Documents - DocuSigned.pdf" at bounding box center [212, 99] width 151 height 7
click at [133, 207] on button "Preview" at bounding box center [131, 205] width 16 height 21
click at [665, 74] on button "Close" at bounding box center [662, 74] width 10 height 10
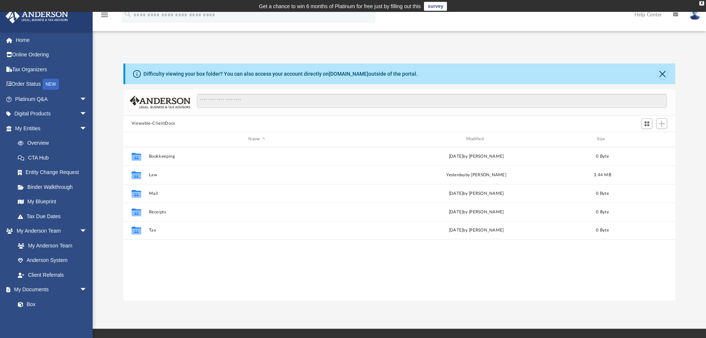
scroll to position [163, 546]
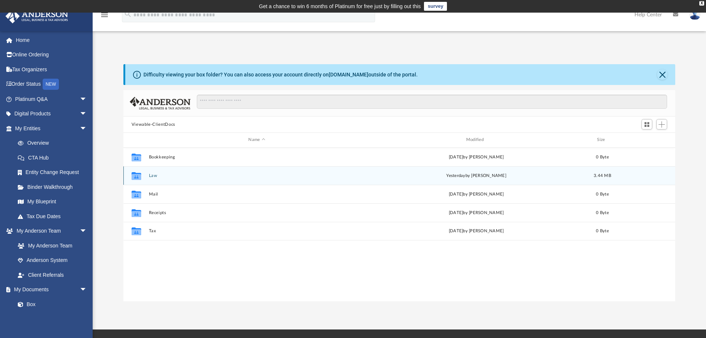
click at [152, 175] on button "Law" at bounding box center [257, 175] width 216 height 5
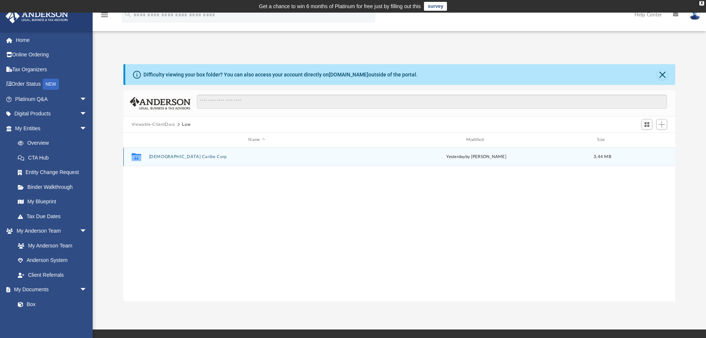
click at [155, 154] on button "[DEMOGRAPHIC_DATA] Caribe Corp" at bounding box center [257, 156] width 216 height 5
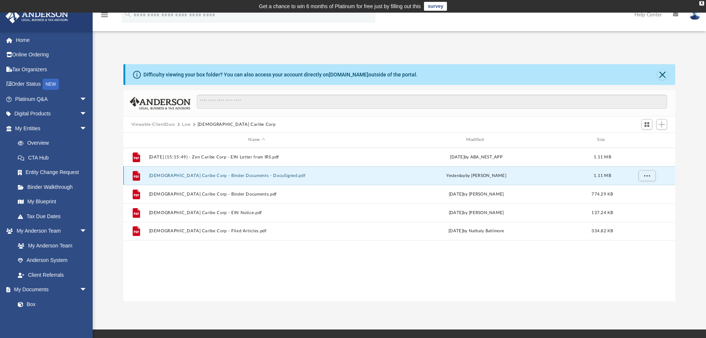
click at [202, 176] on button "[DEMOGRAPHIC_DATA] Caribe Corp - Binder Documents - DocuSigned.pdf" at bounding box center [257, 175] width 216 height 5
